Goal: Complete application form

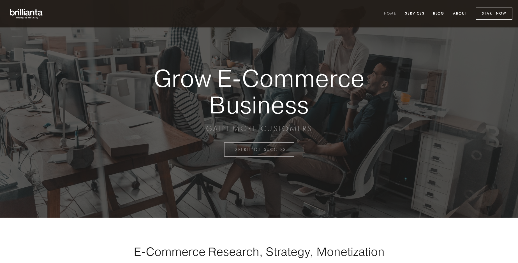
scroll to position [1469, 0]
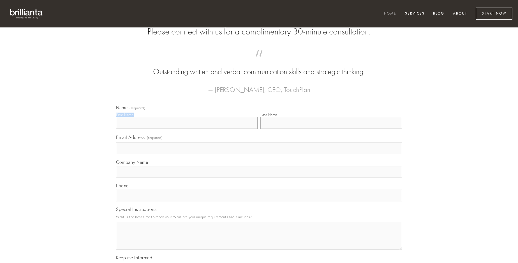
type input "[PERSON_NAME]"
click at [331, 129] on input "Last Name" at bounding box center [330, 123] width 141 height 12
type input "[PERSON_NAME]"
click at [259, 154] on input "Email Address (required)" at bounding box center [259, 149] width 286 height 12
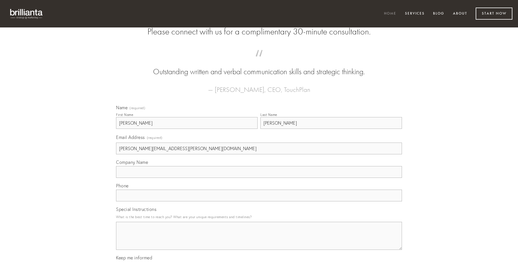
type input "[PERSON_NAME][EMAIL_ADDRESS][PERSON_NAME][DOMAIN_NAME]"
click at [259, 178] on input "Company Name" at bounding box center [259, 172] width 286 height 12
type input "suppellex"
click at [259, 201] on input "text" at bounding box center [259, 196] width 286 height 12
click at [259, 241] on textarea "Special Instructions" at bounding box center [259, 236] width 286 height 28
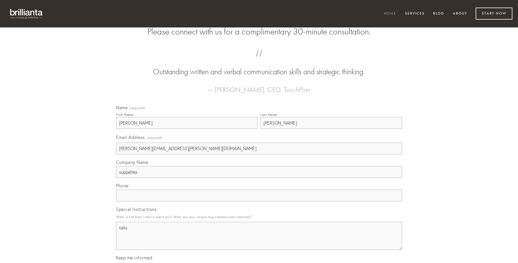
type textarea "talis"
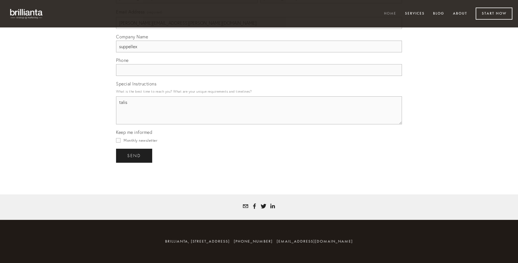
click at [134, 155] on span "send" at bounding box center [134, 155] width 14 height 5
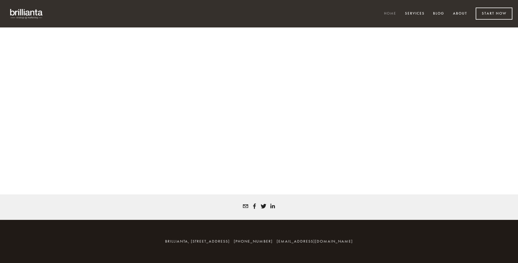
scroll to position [1461, 0]
